Goal: Navigation & Orientation: Find specific page/section

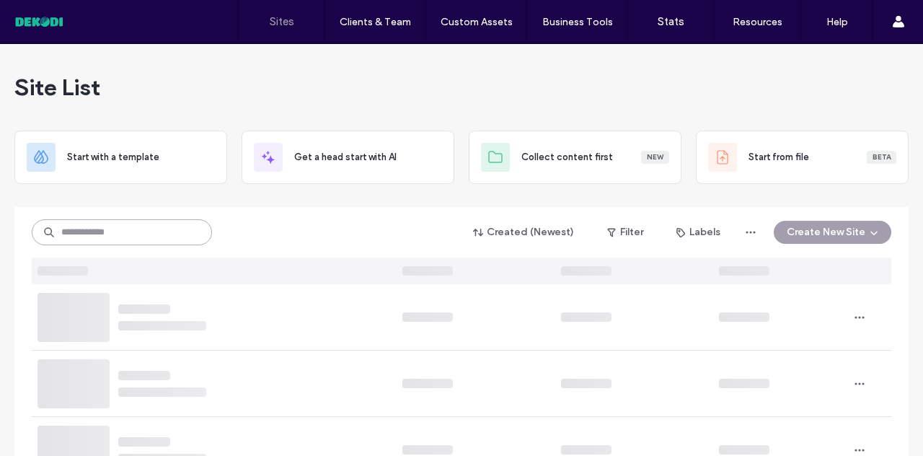
click at [149, 225] on input at bounding box center [122, 232] width 180 height 26
type input "*"
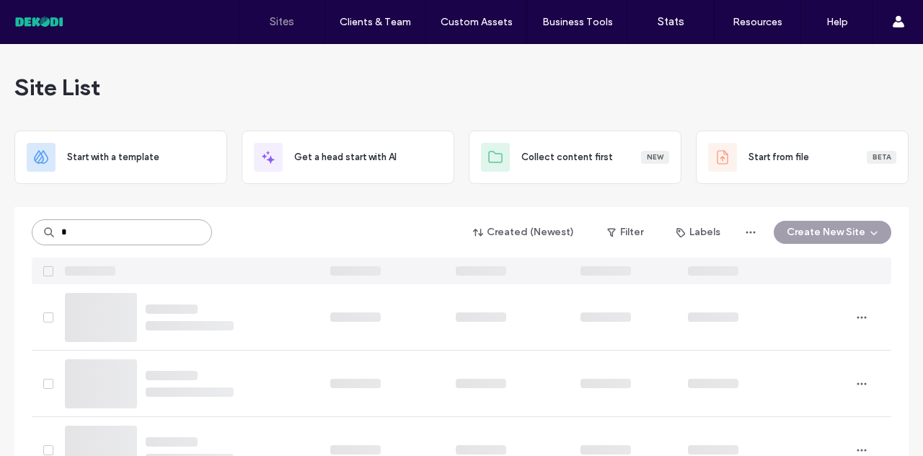
type input "*"
type input "**********"
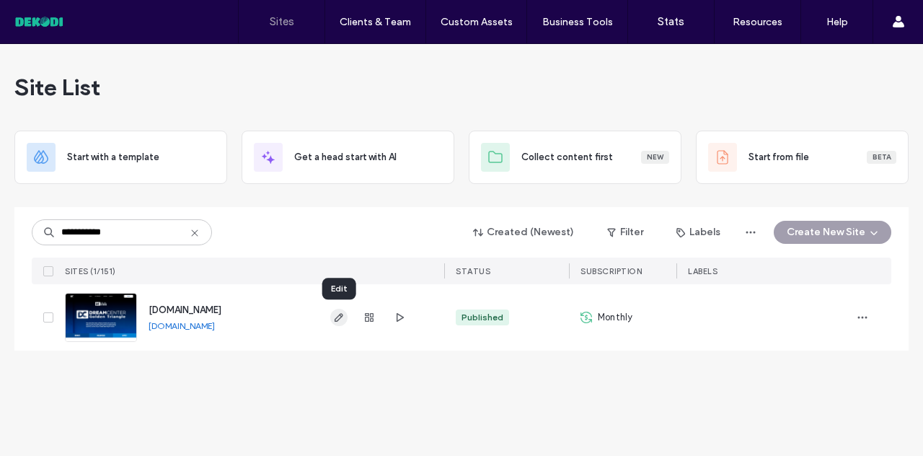
click at [336, 312] on icon "button" at bounding box center [339, 318] width 12 height 12
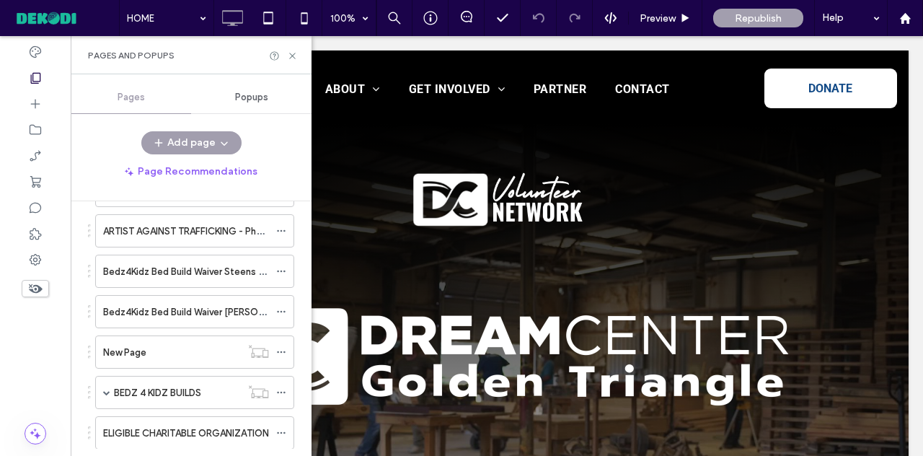
scroll to position [1633, 0]
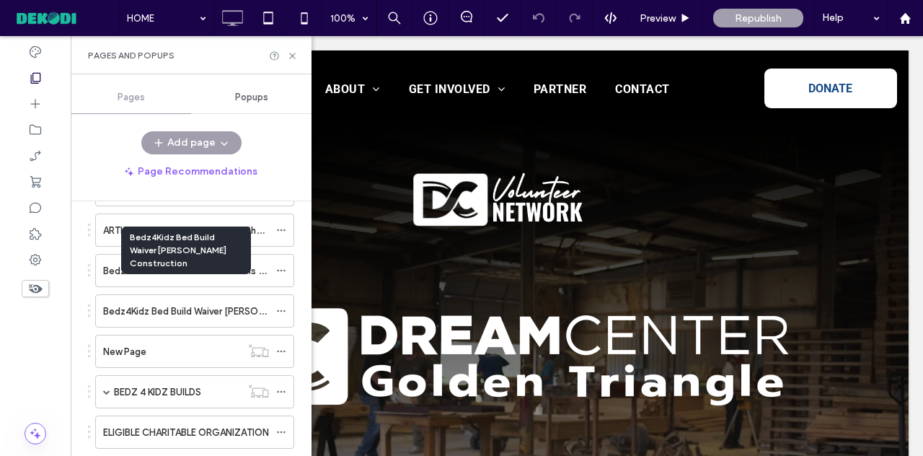
click at [183, 299] on label "Bedz4Kidz Bed Build Waiver [PERSON_NAME] Construction" at bounding box center [230, 311] width 255 height 25
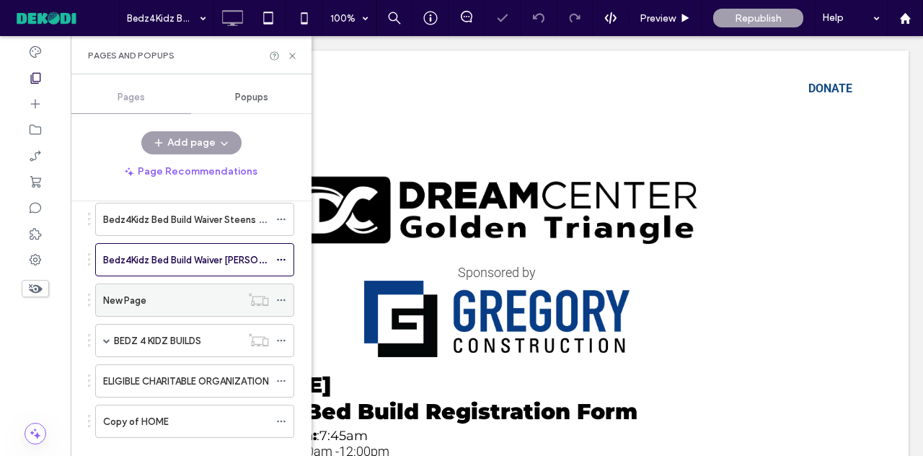
scroll to position [1685, 0]
click at [167, 327] on label "BEDZ 4 KIDZ BUILDS" at bounding box center [157, 339] width 87 height 25
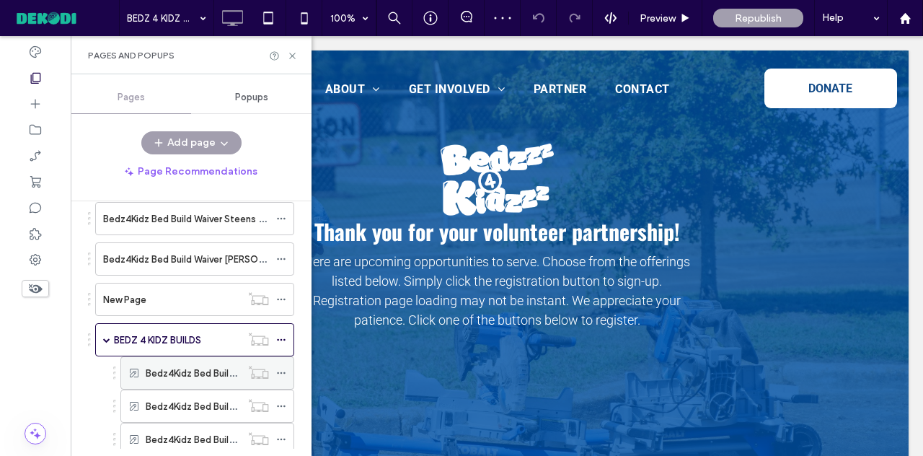
click at [192, 361] on label "Bedz4Kidz Bed Build [GEOGRAPHIC_DATA][DEMOGRAPHIC_DATA]" at bounding box center [291, 373] width 291 height 25
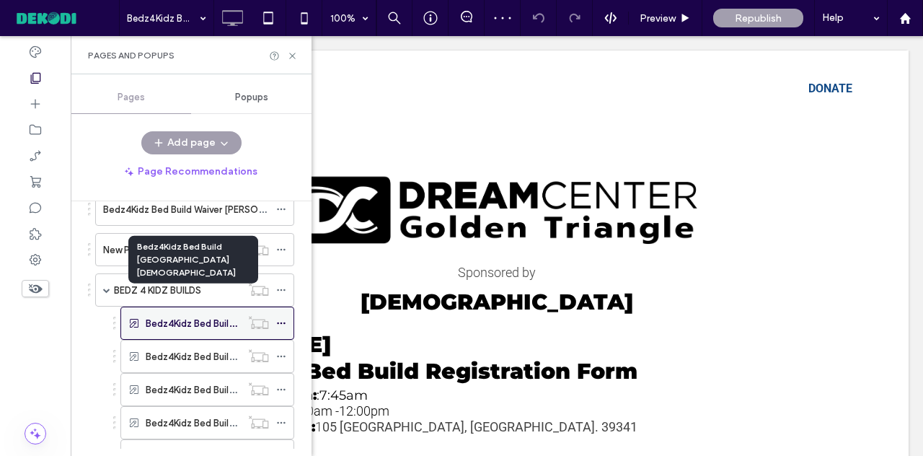
scroll to position [1739, 0]
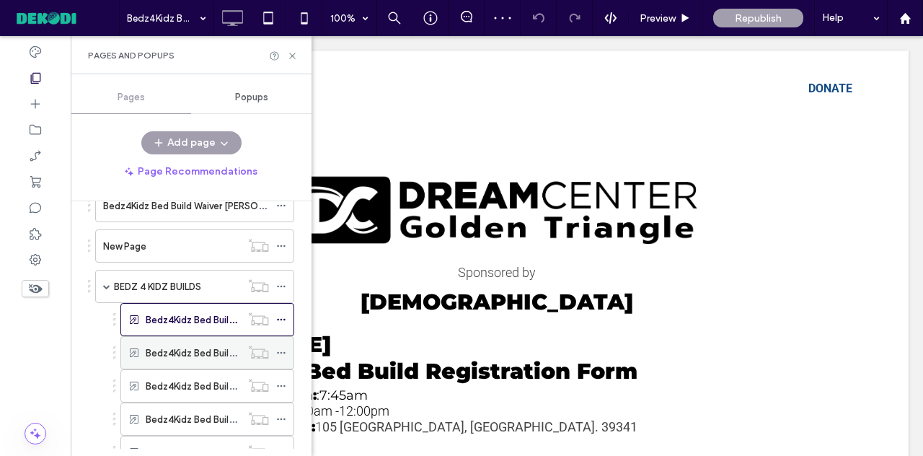
click at [199, 340] on label "Bedz4Kidz Bed Build [GEOGRAPHIC_DATA]" at bounding box center [239, 352] width 187 height 25
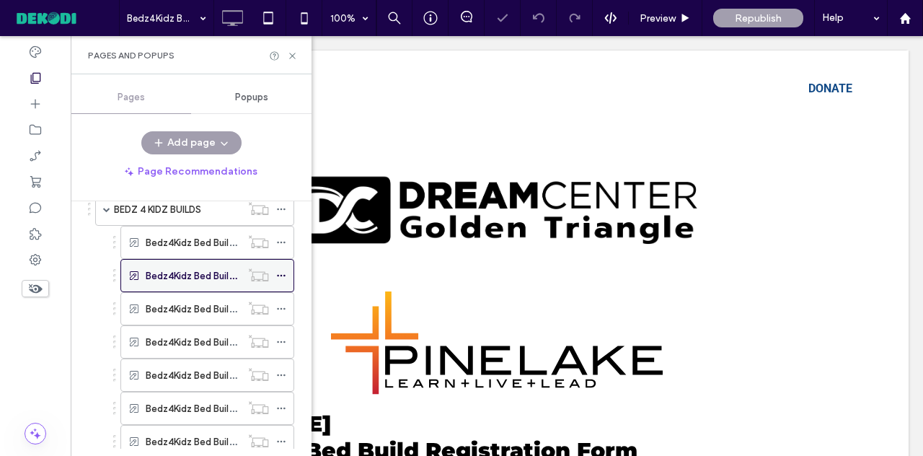
scroll to position [1816, 0]
click at [208, 296] on label "Bedz4Kidz Bed Build Waiver [DATE]" at bounding box center [221, 308] width 151 height 25
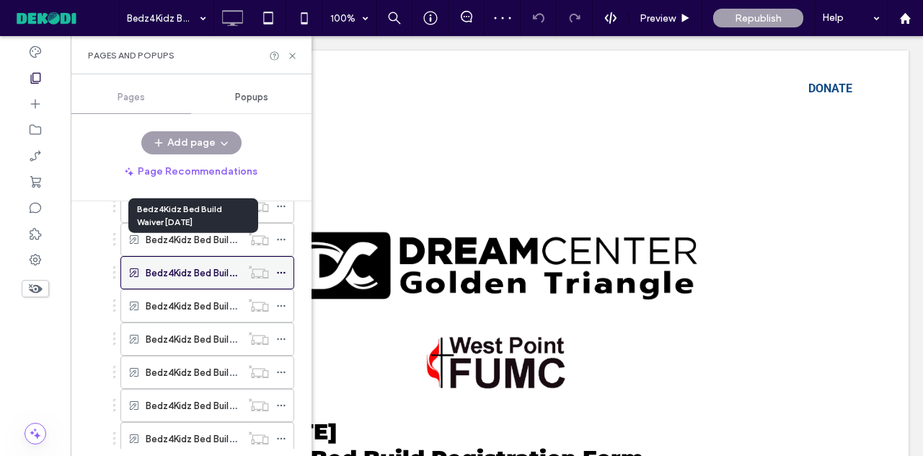
scroll to position [1853, 0]
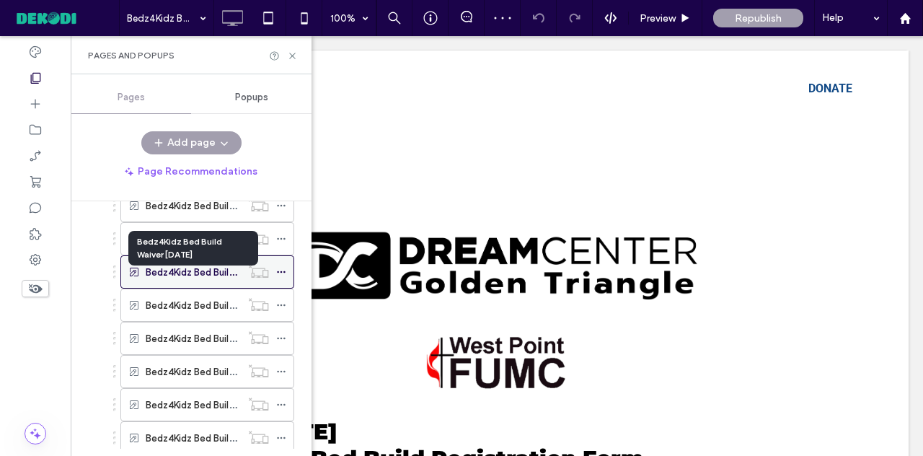
click at [208, 293] on label "Bedz4Kidz Bed Build Waiver [DATE]" at bounding box center [221, 305] width 151 height 25
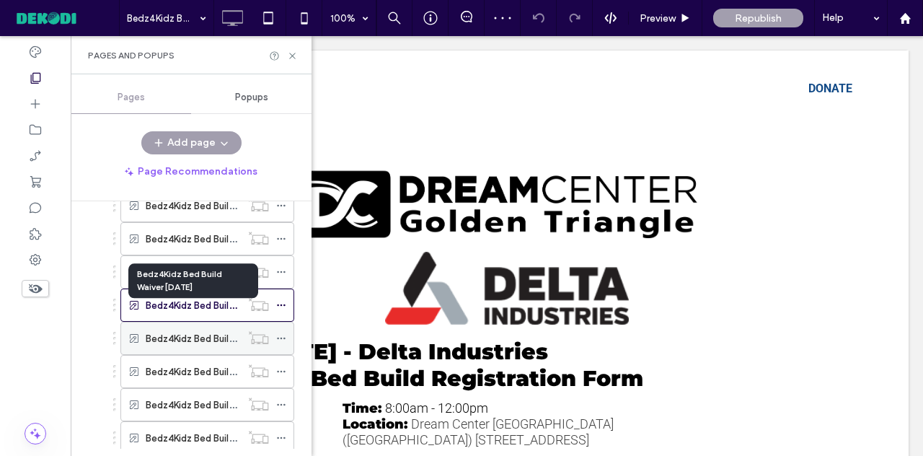
click at [193, 326] on label "Bedz4Kidz Bed Build Waiver [DATE]" at bounding box center [221, 338] width 151 height 25
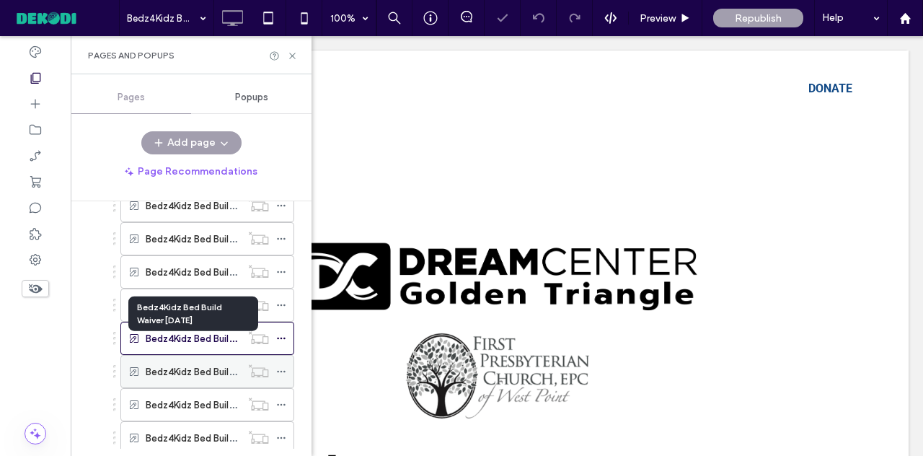
click at [198, 359] on label "Bedz4Kidz Bed Build Waiver [DATE]" at bounding box center [221, 371] width 151 height 25
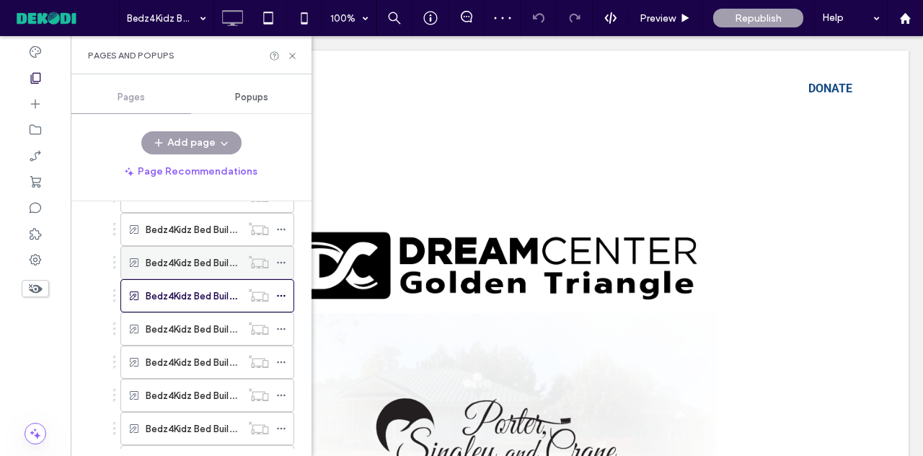
click at [205, 250] on label "Bedz4Kidz Bed Build Waiver [DATE]" at bounding box center [221, 262] width 151 height 25
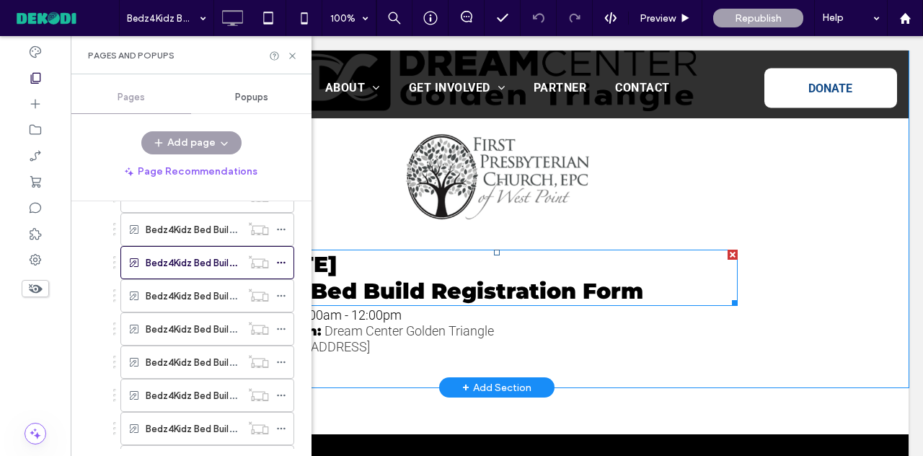
scroll to position [202, 0]
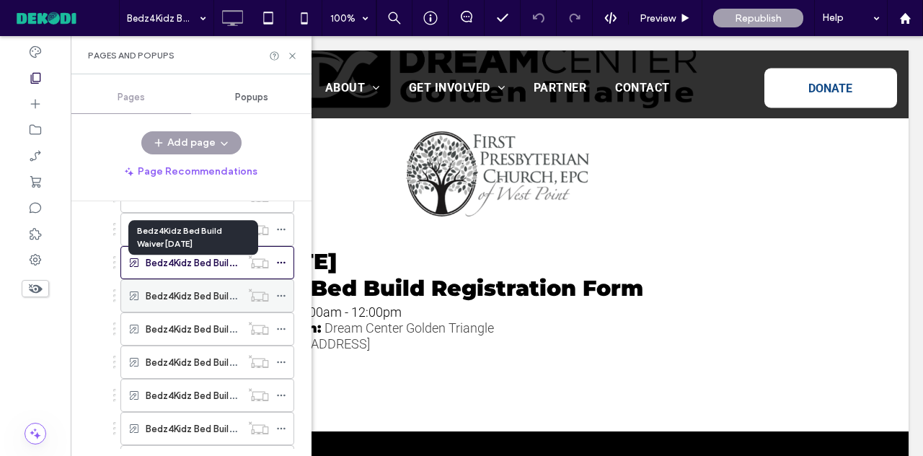
click at [211, 283] on label "Bedz4Kidz Bed Build Waiver [DATE]" at bounding box center [221, 295] width 151 height 25
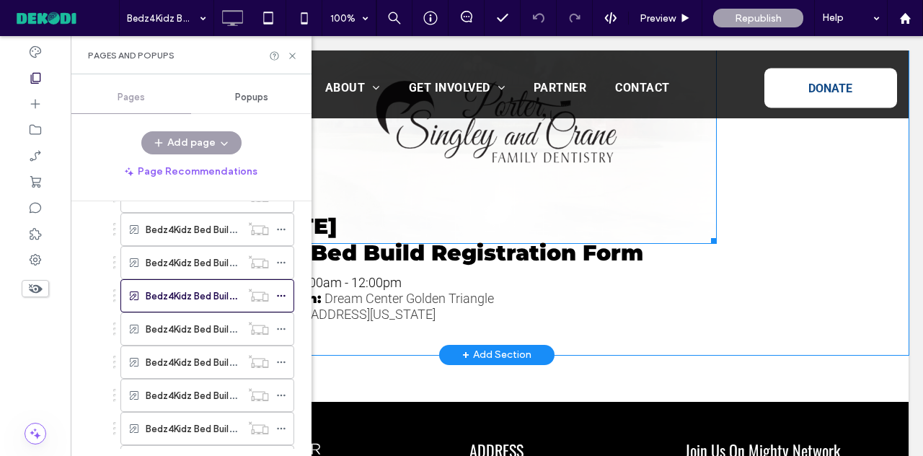
scroll to position [319, 0]
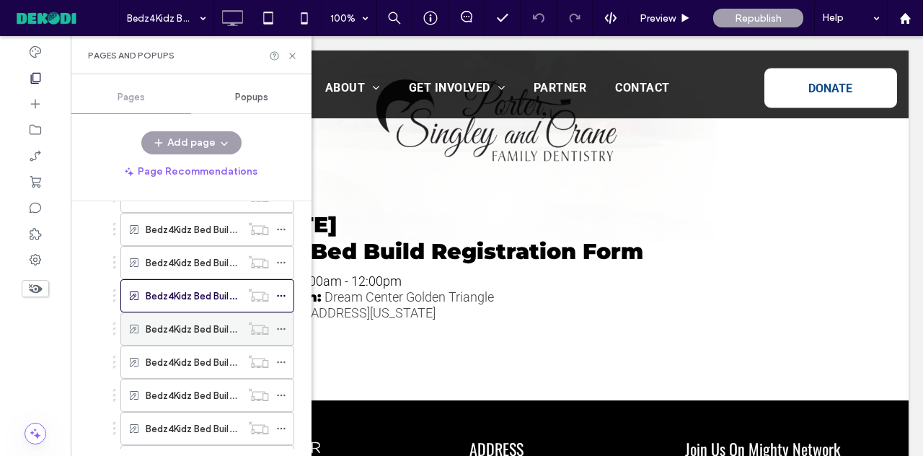
click at [196, 317] on label "Bedz4Kidz Bed Build Waiver [DATE]" at bounding box center [221, 329] width 151 height 25
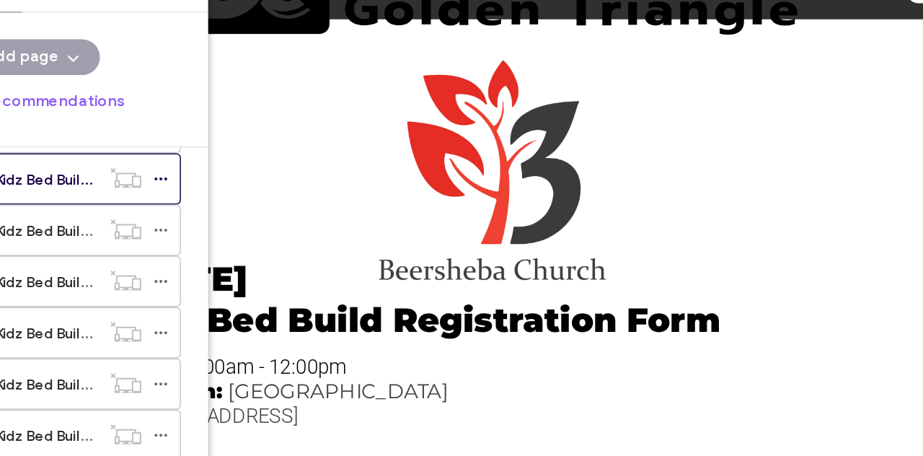
scroll to position [170, 0]
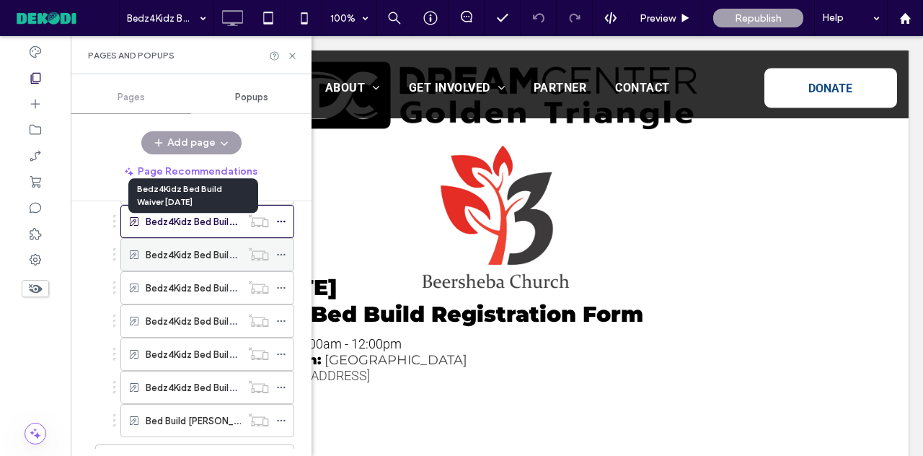
click at [196, 242] on label "Bedz4Kidz Bed Build Waiver [DATE]" at bounding box center [221, 254] width 151 height 25
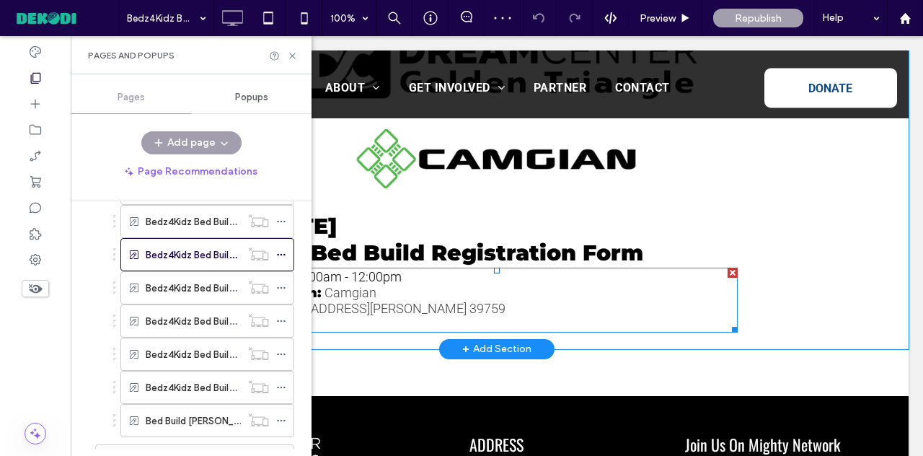
scroll to position [201, 0]
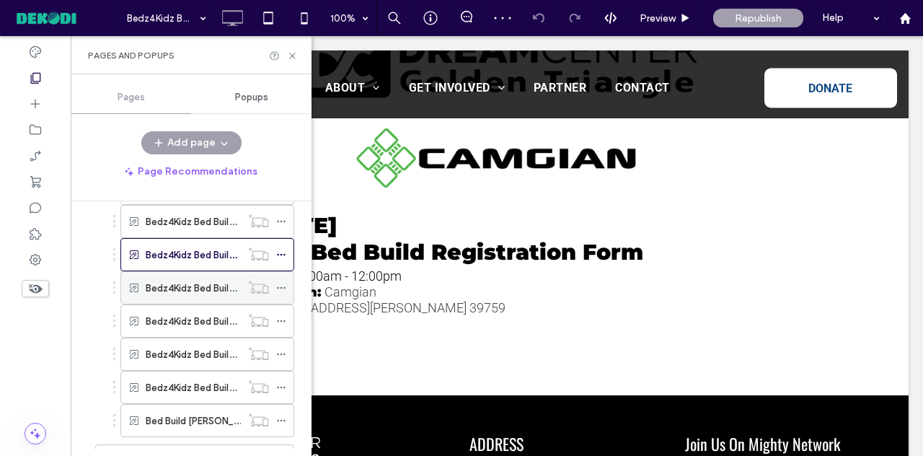
click at [210, 272] on div "Bedz4Kidz Bed Build Waiver [DATE]" at bounding box center [193, 288] width 95 height 32
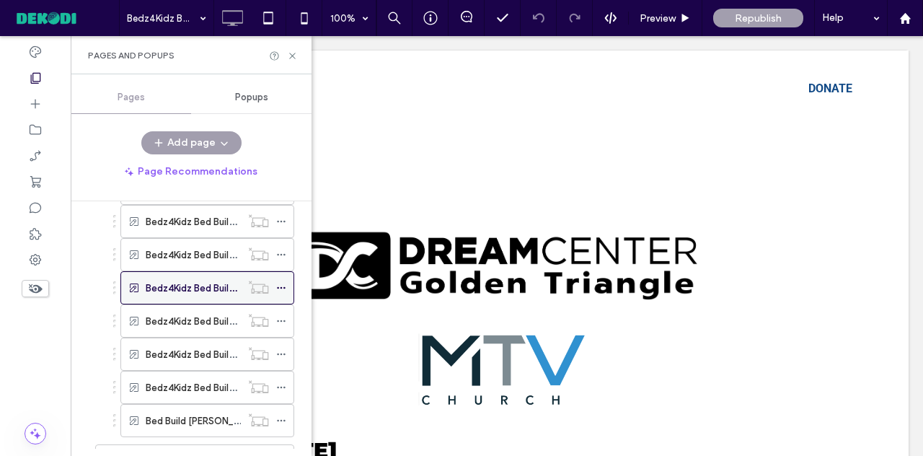
scroll to position [0, 0]
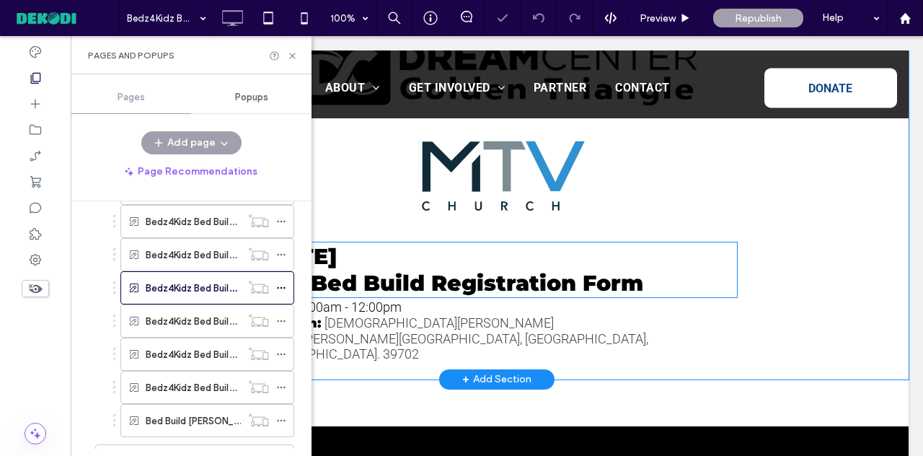
scroll to position [195, 0]
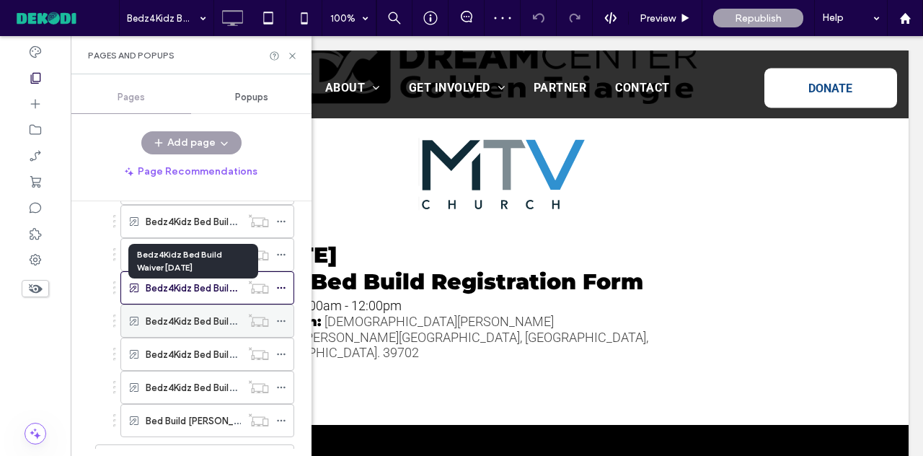
click at [209, 309] on label "Bedz4Kidz Bed Build Waiver [DATE]" at bounding box center [221, 321] width 151 height 25
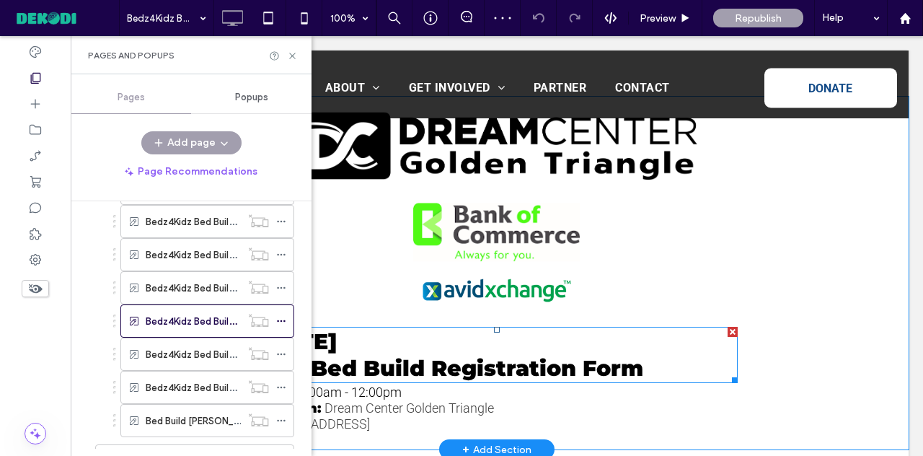
scroll to position [122, 0]
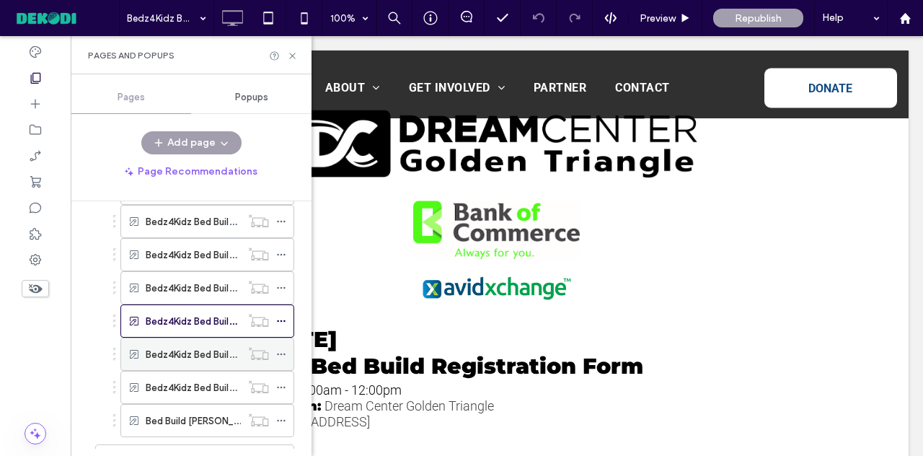
click at [192, 342] on label "Bedz4Kidz Bed Build Waiver [DATE]" at bounding box center [221, 354] width 151 height 25
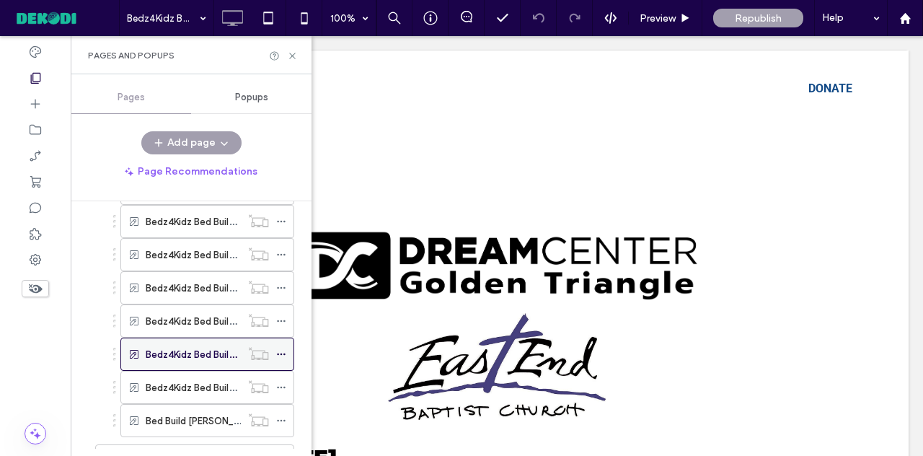
scroll to position [0, 0]
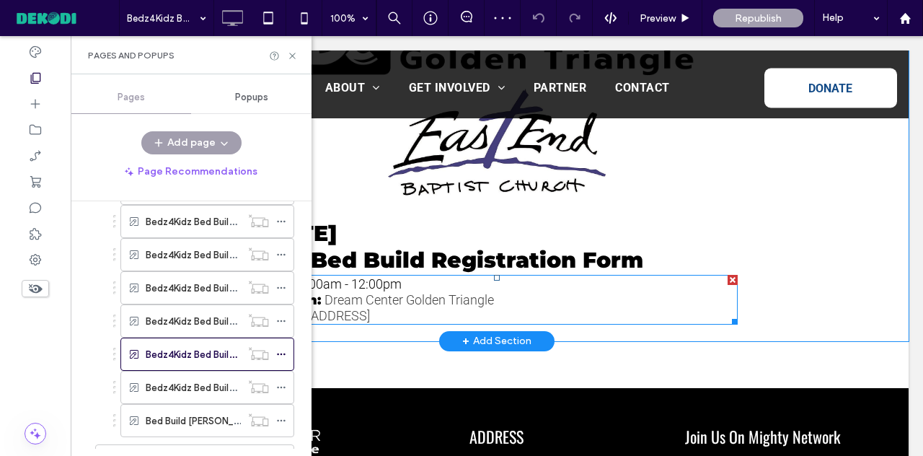
scroll to position [226, 0]
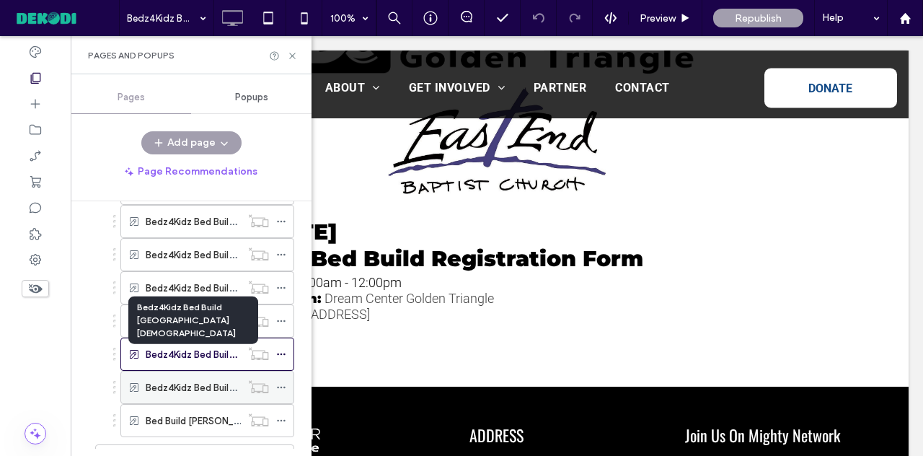
click at [198, 375] on label "Bedz4Kidz Bed Build [GEOGRAPHIC_DATA][DEMOGRAPHIC_DATA]" at bounding box center [291, 387] width 291 height 25
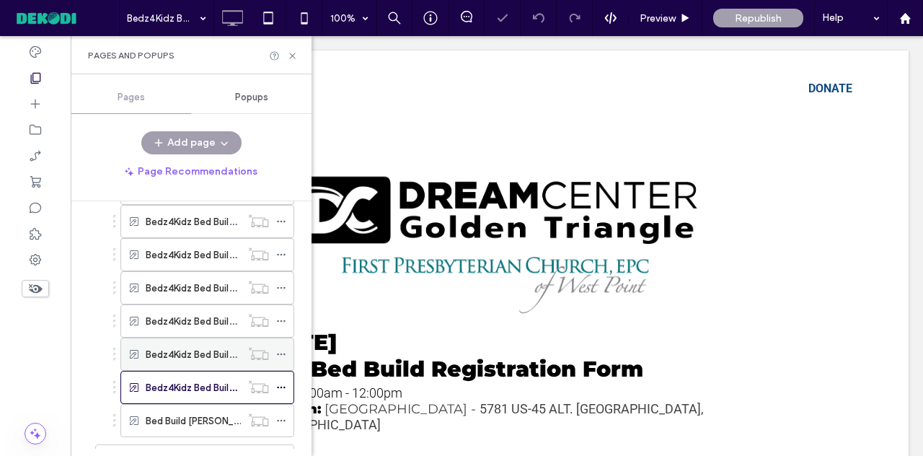
click at [209, 342] on label "Bedz4Kidz Bed Build Waiver [DATE]" at bounding box center [221, 354] width 151 height 25
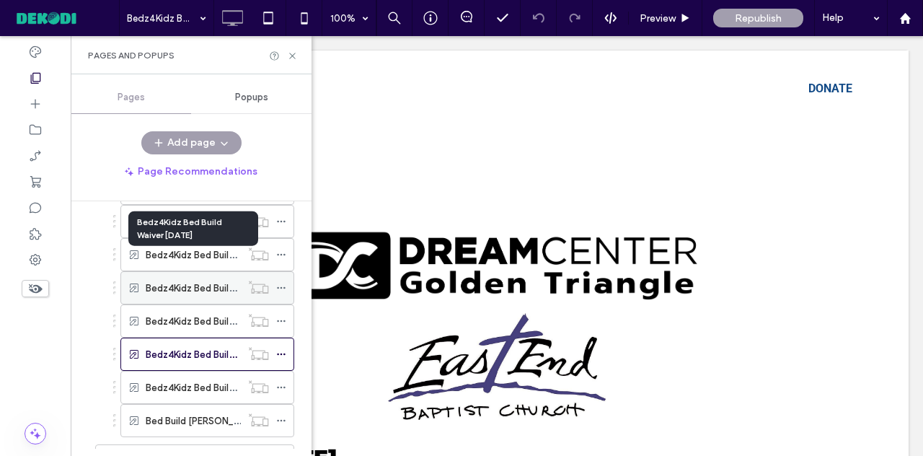
click at [196, 275] on label "Bedz4Kidz Bed Build Waiver [DATE]" at bounding box center [221, 287] width 151 height 25
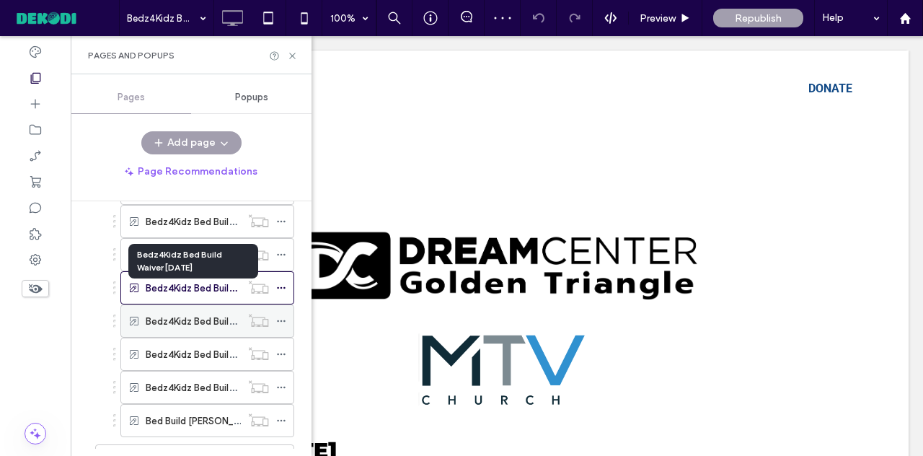
click at [198, 309] on label "Bedz4Kidz Bed Build Waiver [DATE]" at bounding box center [221, 321] width 151 height 25
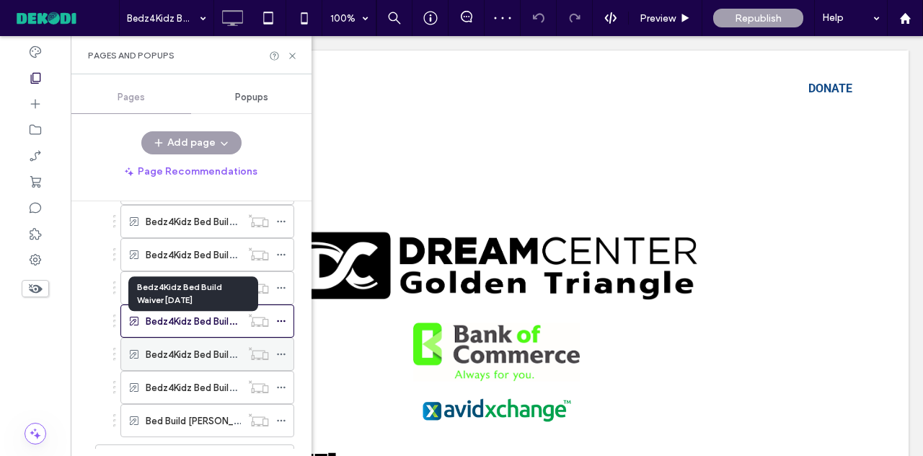
click at [208, 342] on label "Bedz4Kidz Bed Build Waiver [DATE]" at bounding box center [221, 354] width 151 height 25
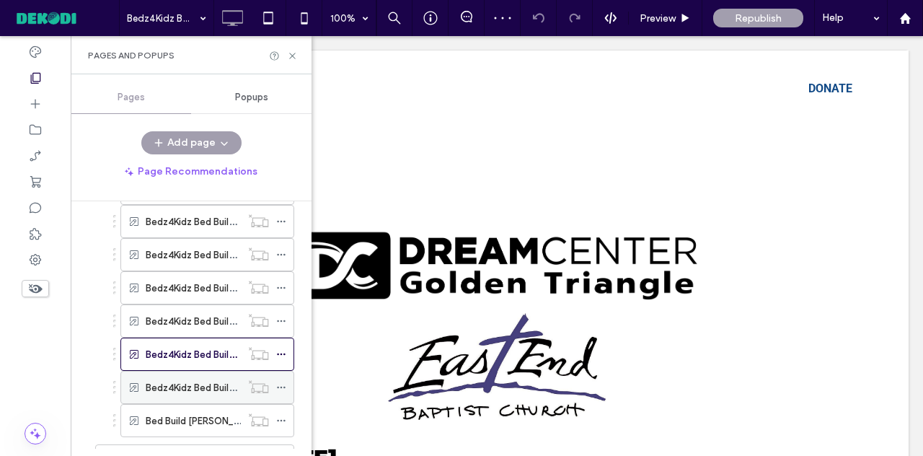
click at [199, 375] on label "Bedz4Kidz Bed Build [GEOGRAPHIC_DATA][DEMOGRAPHIC_DATA]" at bounding box center [291, 387] width 291 height 25
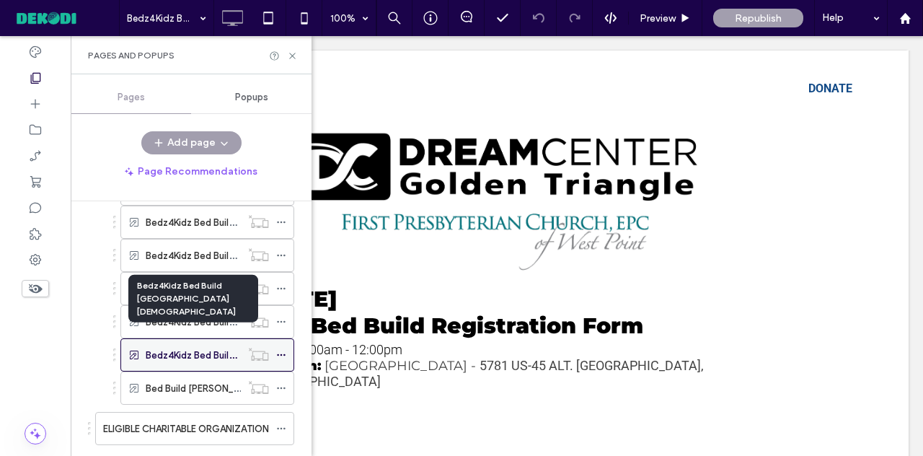
scroll to position [2070, 0]
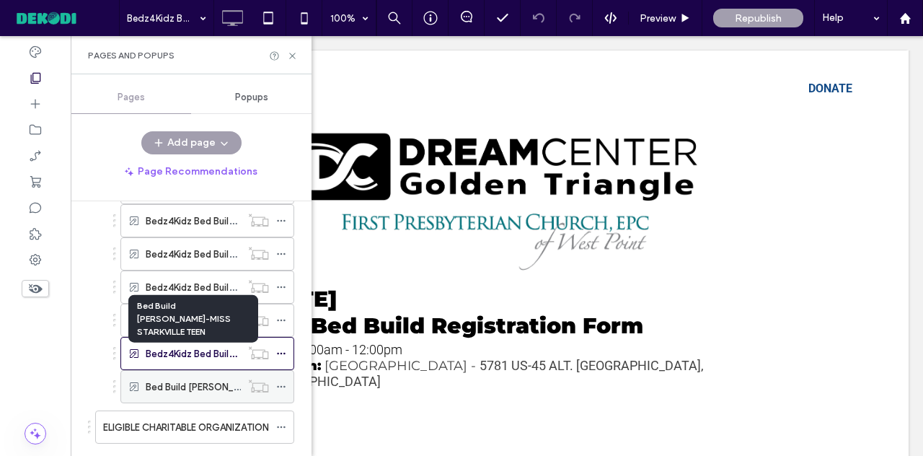
click at [202, 374] on label "Bed Build [PERSON_NAME]-MISS STARKVILLE TEEN" at bounding box center [255, 386] width 218 height 25
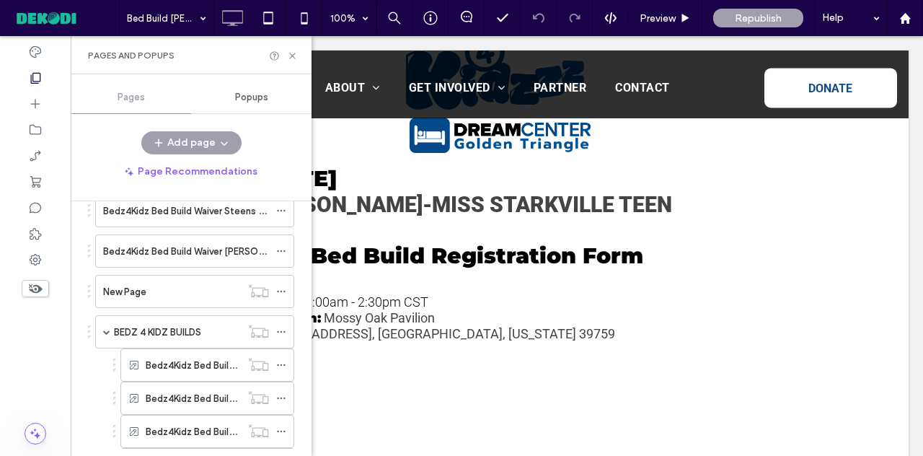
scroll to position [1680, 0]
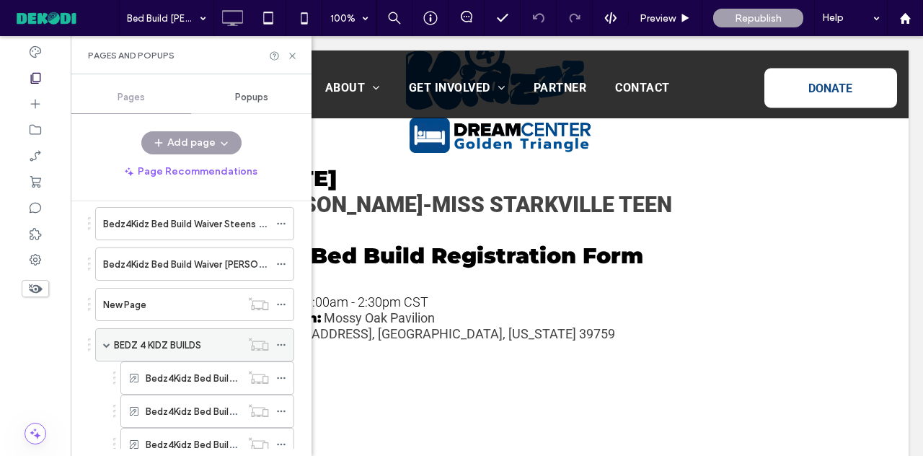
click at [125, 332] on label "BEDZ 4 KIDZ BUILDS" at bounding box center [157, 344] width 87 height 25
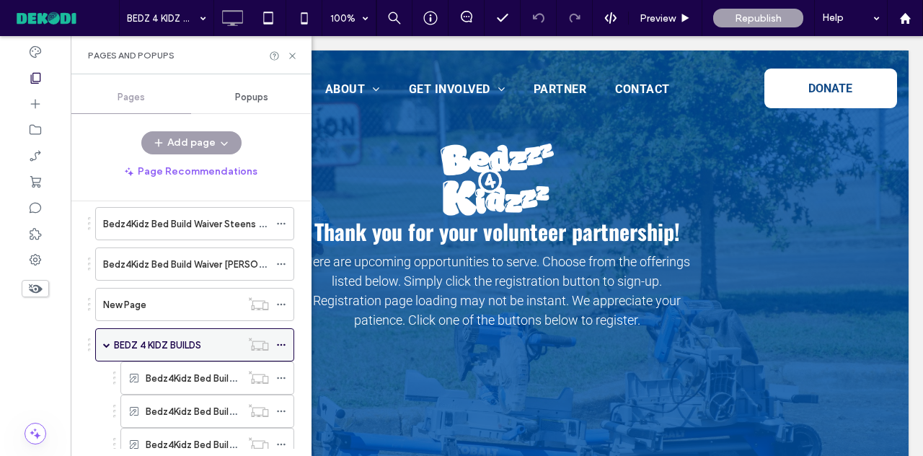
scroll to position [0, 0]
click at [110, 341] on span at bounding box center [106, 344] width 7 height 7
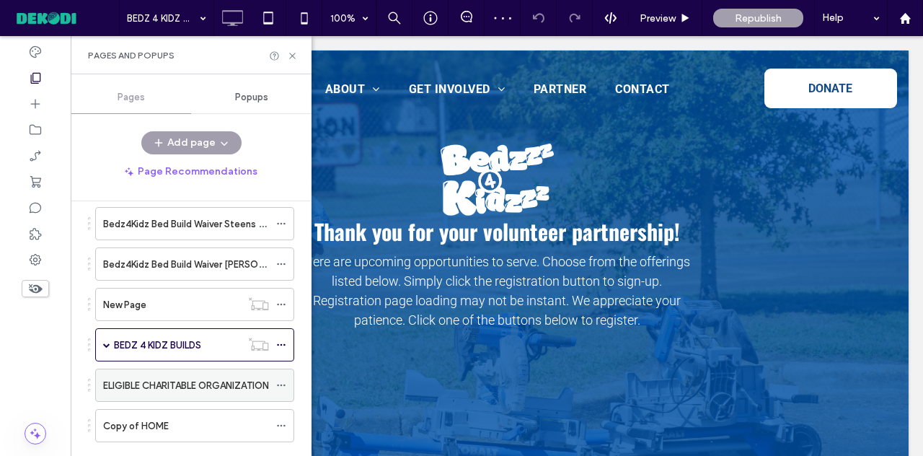
scroll to position [1687, 0]
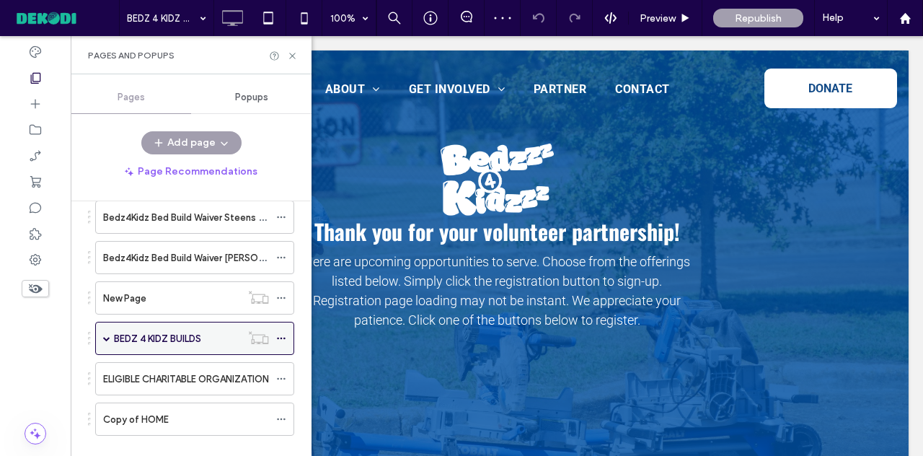
click at [104, 322] on span at bounding box center [106, 338] width 7 height 32
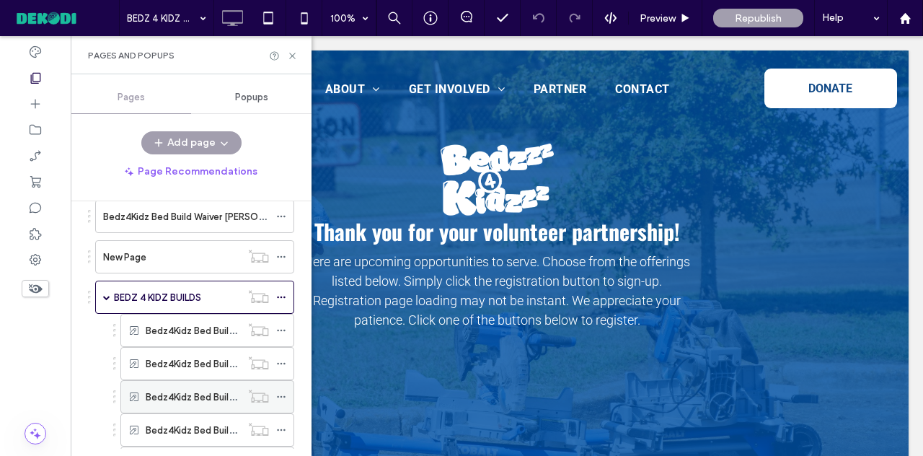
scroll to position [1723, 0]
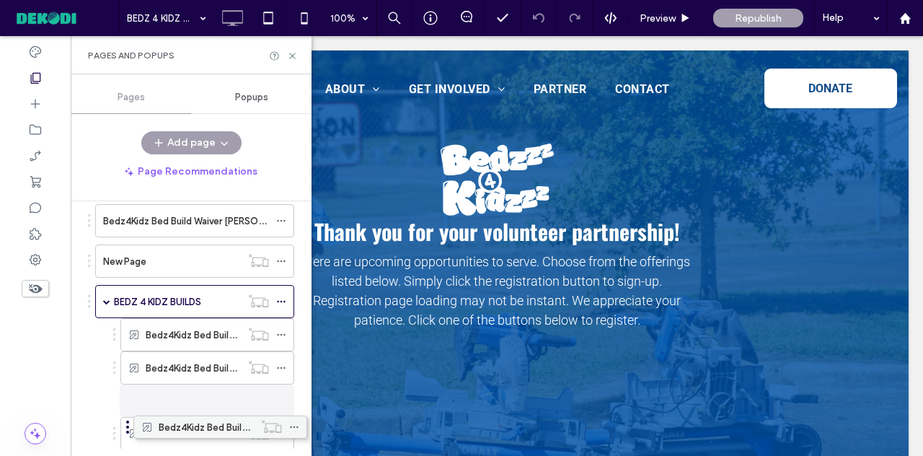
drag, startPoint x: 164, startPoint y: 403, endPoint x: 177, endPoint y: 417, distance: 18.9
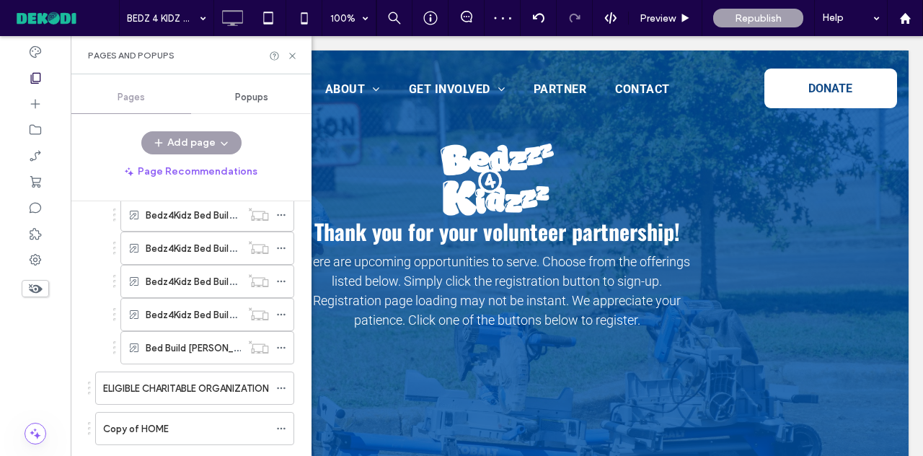
scroll to position [2109, 0]
click at [294, 56] on icon at bounding box center [292, 55] width 11 height 11
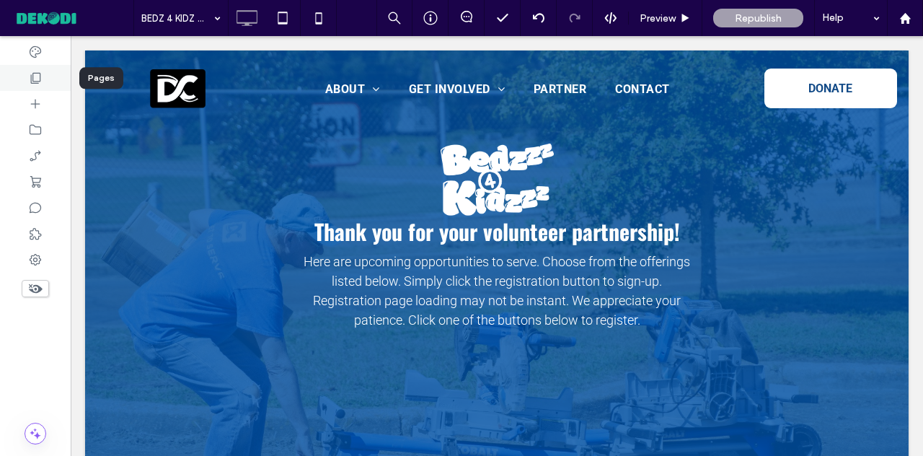
click at [35, 78] on icon at bounding box center [35, 78] width 14 height 14
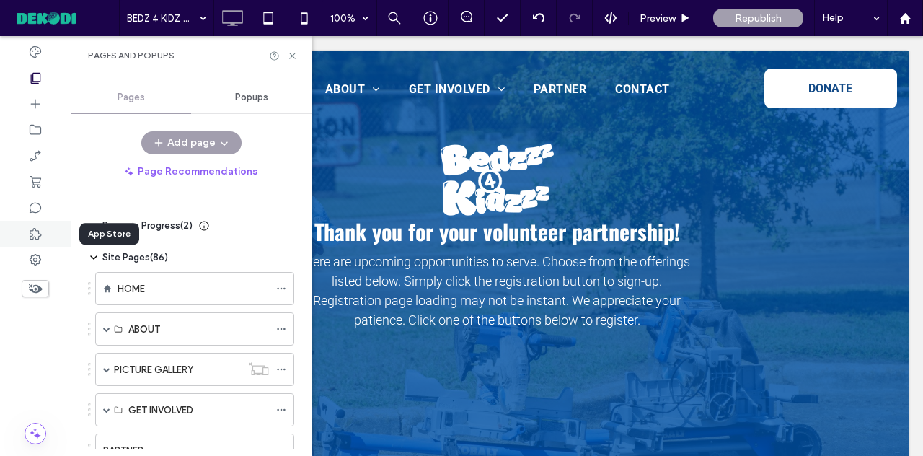
click at [35, 236] on use at bounding box center [36, 234] width 12 height 12
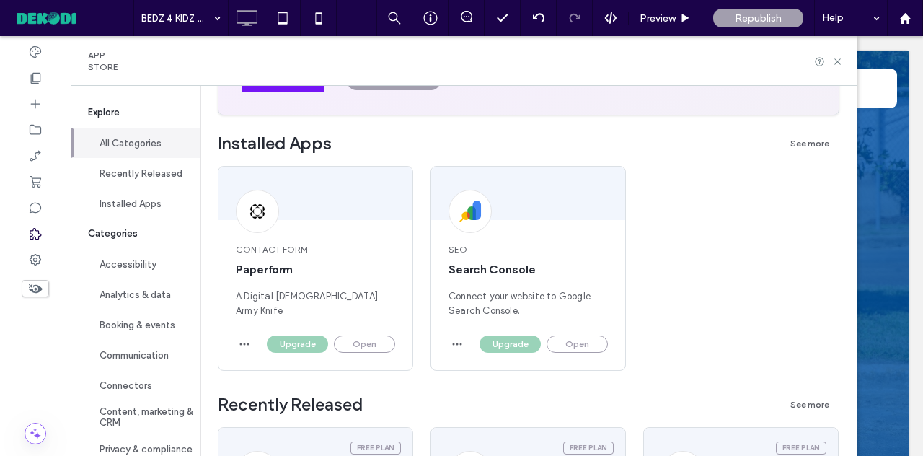
scroll to position [226, 0]
